Goal: Transaction & Acquisition: Purchase product/service

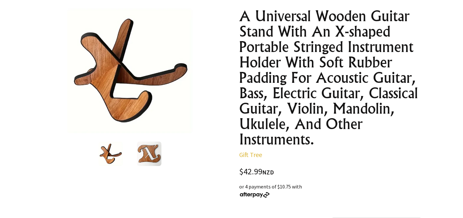
scroll to position [75, 0]
click at [153, 157] on img at bounding box center [149, 154] width 24 height 24
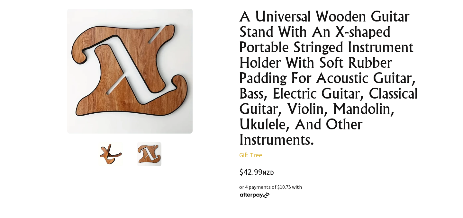
click at [112, 155] on img at bounding box center [110, 154] width 24 height 24
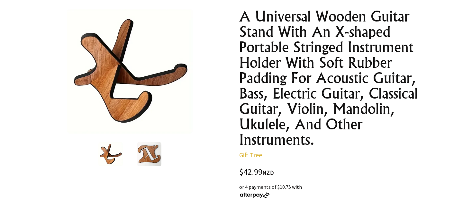
click at [151, 152] on img at bounding box center [149, 154] width 24 height 24
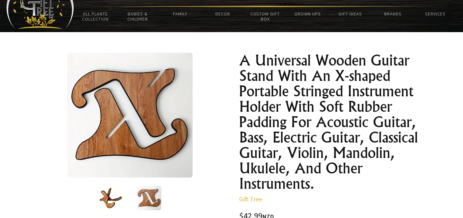
scroll to position [60, 0]
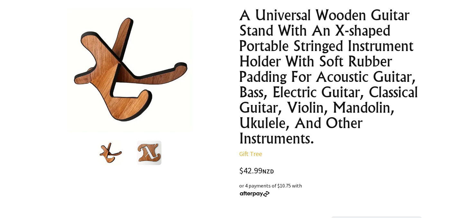
scroll to position [77, 0]
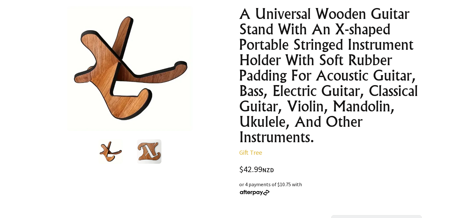
click at [152, 149] on img at bounding box center [149, 151] width 24 height 24
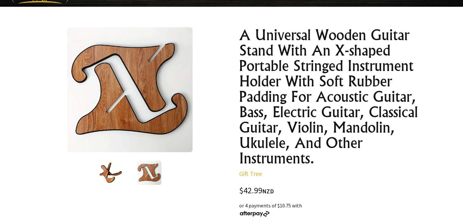
scroll to position [57, 0]
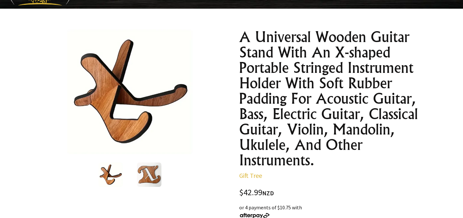
scroll to position [59, 0]
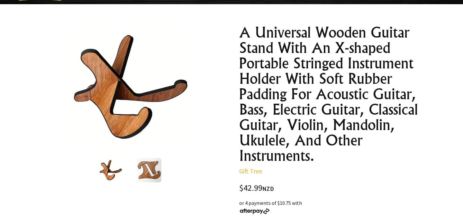
click at [154, 170] on img at bounding box center [149, 170] width 24 height 24
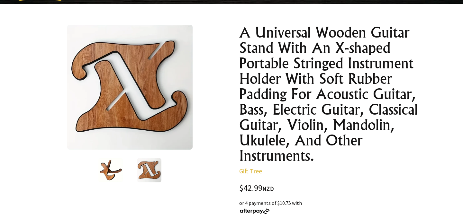
click at [151, 89] on img at bounding box center [129, 87] width 125 height 125
